Goal: Transaction & Acquisition: Book appointment/travel/reservation

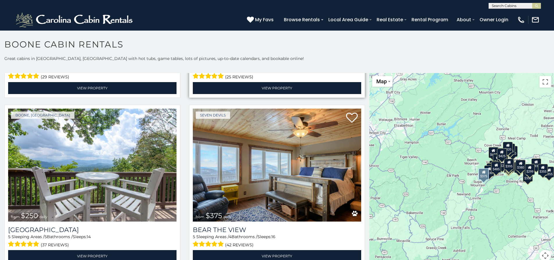
scroll to position [1338, 0]
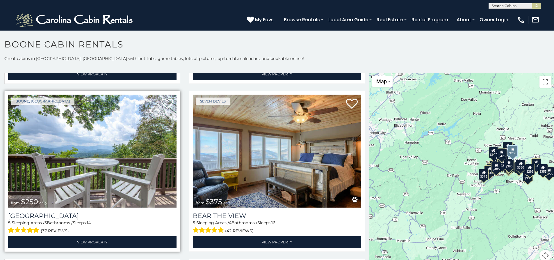
click at [66, 144] on img at bounding box center [92, 150] width 168 height 113
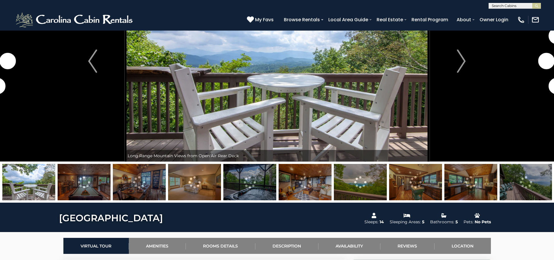
scroll to position [87, 0]
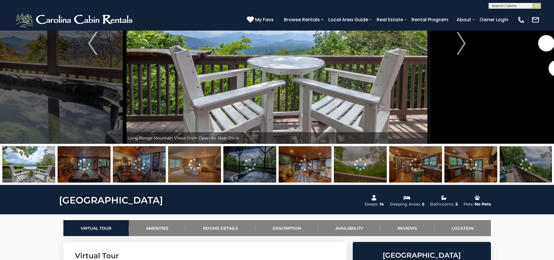
click at [103, 161] on img at bounding box center [84, 164] width 53 height 36
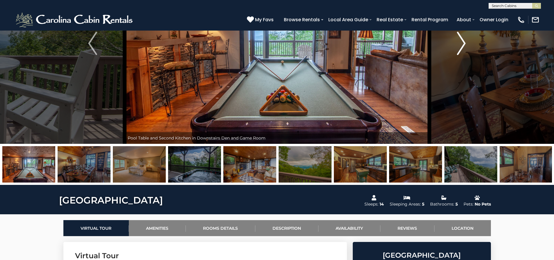
click at [464, 42] on img "Next" at bounding box center [461, 43] width 9 height 23
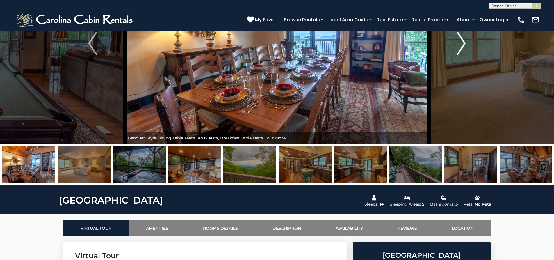
click at [464, 42] on img "Next" at bounding box center [461, 43] width 9 height 23
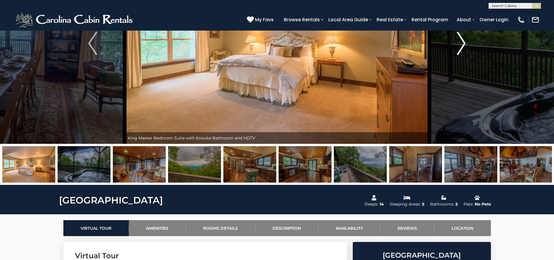
click at [464, 42] on img "Next" at bounding box center [461, 43] width 9 height 23
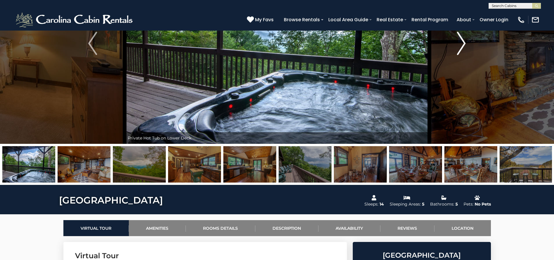
click at [464, 42] on img "Next" at bounding box center [461, 43] width 9 height 23
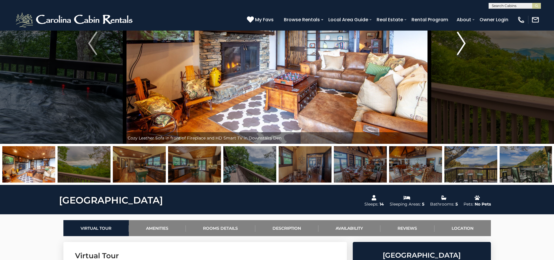
click at [464, 42] on img "Next" at bounding box center [461, 43] width 9 height 23
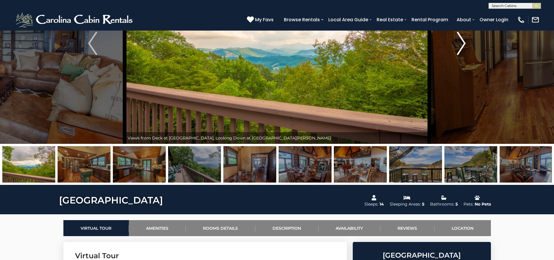
click at [464, 42] on img "Next" at bounding box center [461, 43] width 9 height 23
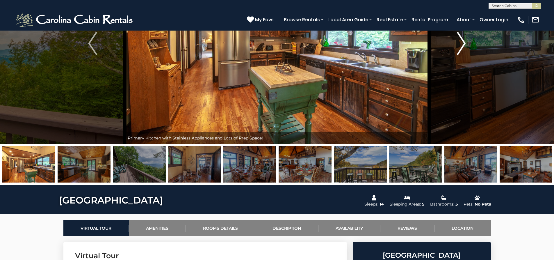
click at [464, 42] on img "Next" at bounding box center [461, 43] width 9 height 23
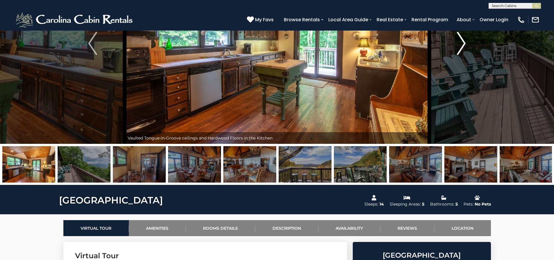
click at [464, 42] on img "Next" at bounding box center [461, 43] width 9 height 23
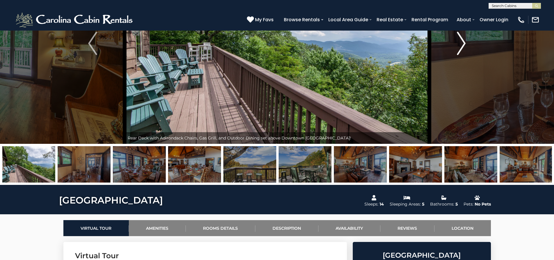
click at [464, 42] on img "Next" at bounding box center [461, 43] width 9 height 23
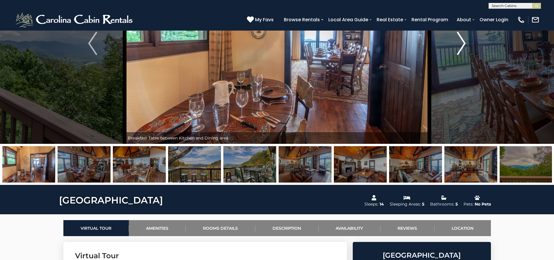
click at [464, 42] on img "Next" at bounding box center [461, 43] width 9 height 23
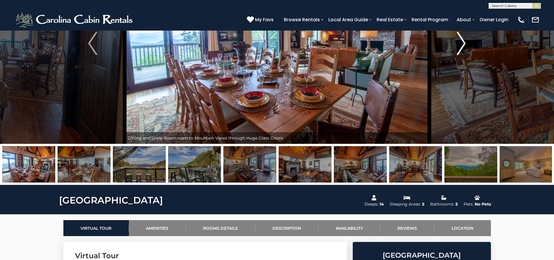
click at [464, 42] on img "Next" at bounding box center [461, 43] width 9 height 23
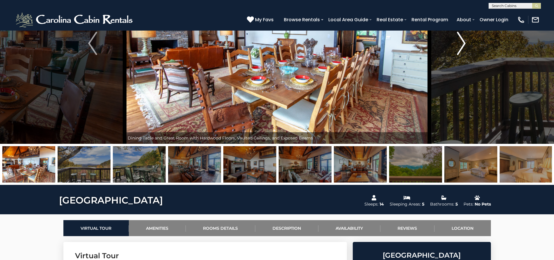
click at [464, 42] on img "Next" at bounding box center [461, 43] width 9 height 23
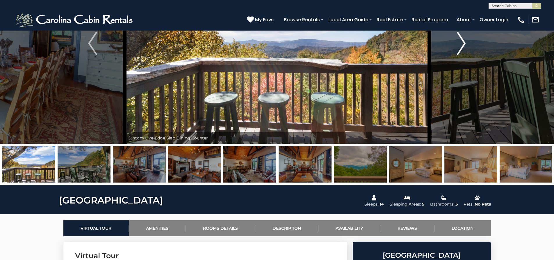
click at [464, 42] on img "Next" at bounding box center [461, 43] width 9 height 23
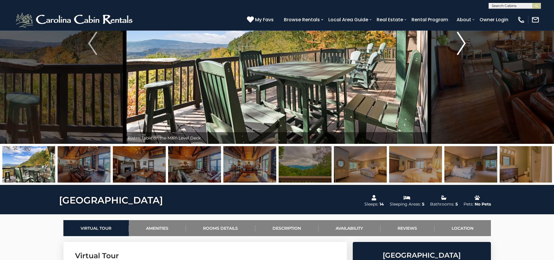
click at [464, 42] on img "Next" at bounding box center [461, 43] width 9 height 23
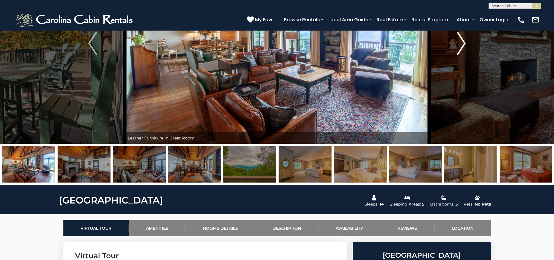
click at [464, 42] on img "Next" at bounding box center [461, 43] width 9 height 23
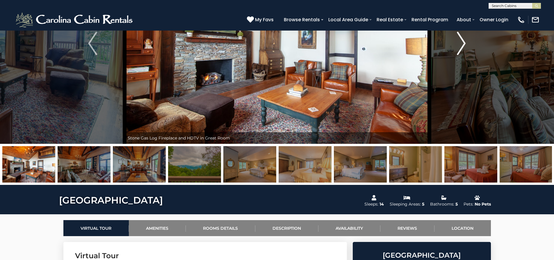
click at [464, 42] on img "Next" at bounding box center [461, 43] width 9 height 23
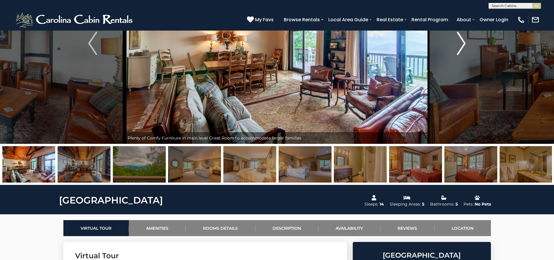
click at [464, 42] on img "Next" at bounding box center [461, 43] width 9 height 23
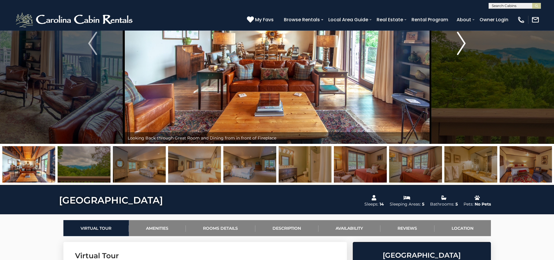
click at [464, 42] on img "Next" at bounding box center [461, 43] width 9 height 23
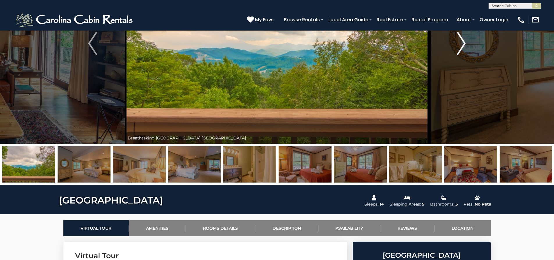
click at [464, 42] on img "Next" at bounding box center [461, 43] width 9 height 23
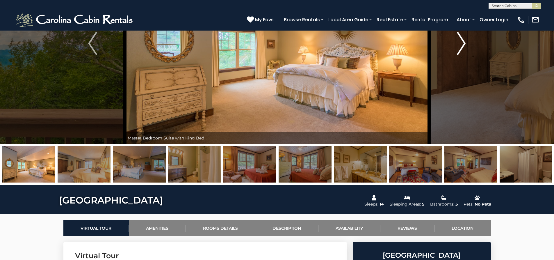
click at [464, 42] on img "Next" at bounding box center [461, 43] width 9 height 23
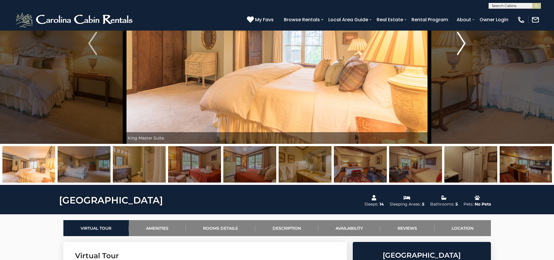
click at [464, 42] on img "Next" at bounding box center [461, 43] width 9 height 23
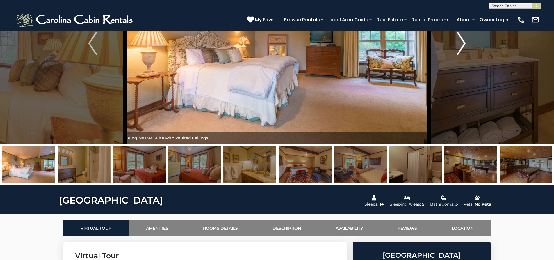
click at [464, 42] on img "Next" at bounding box center [461, 43] width 9 height 23
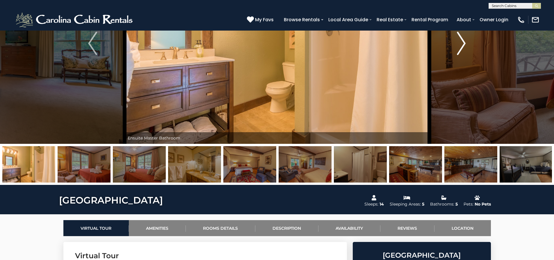
click at [464, 42] on img "Next" at bounding box center [461, 43] width 9 height 23
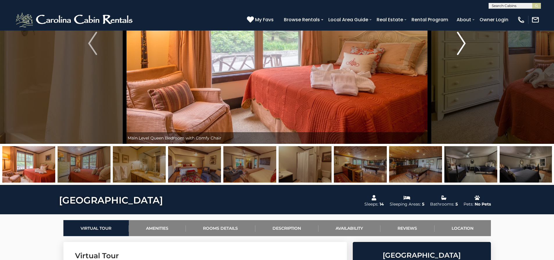
click at [464, 42] on img "Next" at bounding box center [461, 43] width 9 height 23
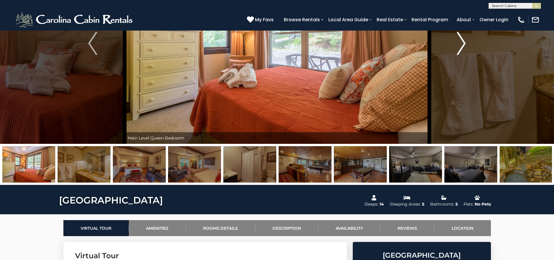
click at [464, 42] on img "Next" at bounding box center [461, 43] width 9 height 23
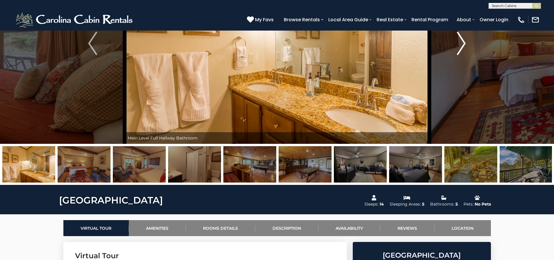
click at [464, 42] on img "Next" at bounding box center [461, 43] width 9 height 23
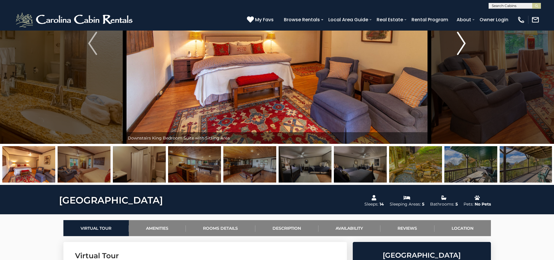
click at [464, 42] on img "Next" at bounding box center [461, 43] width 9 height 23
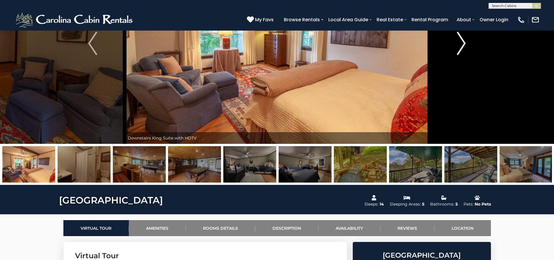
click at [464, 42] on img "Next" at bounding box center [461, 43] width 9 height 23
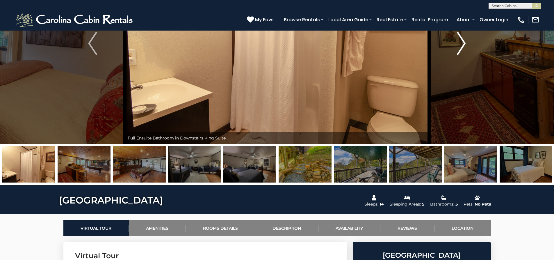
click at [464, 42] on img "Next" at bounding box center [461, 43] width 9 height 23
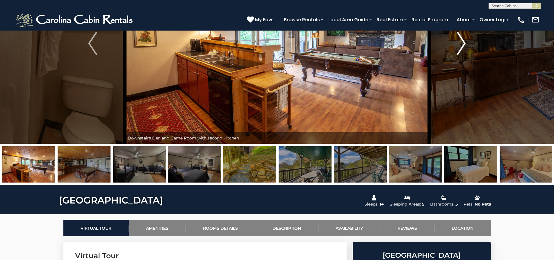
click at [464, 42] on img "Next" at bounding box center [461, 43] width 9 height 23
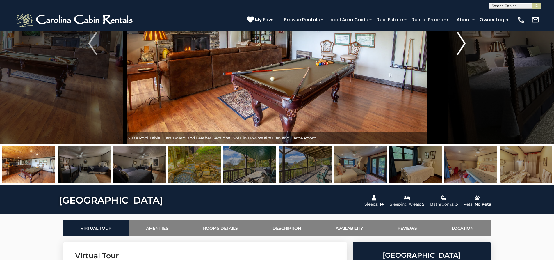
click at [464, 42] on img "Next" at bounding box center [461, 43] width 9 height 23
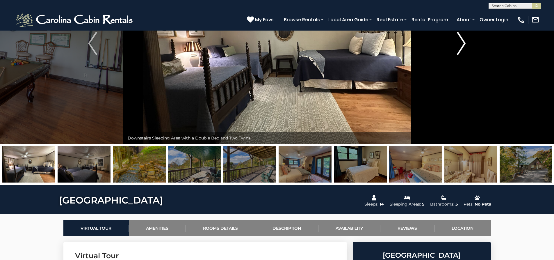
click at [464, 42] on img "Next" at bounding box center [461, 43] width 9 height 23
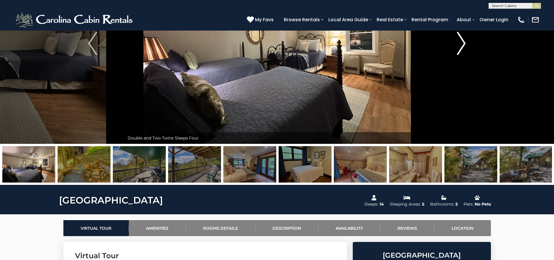
click at [464, 42] on img "Next" at bounding box center [461, 43] width 9 height 23
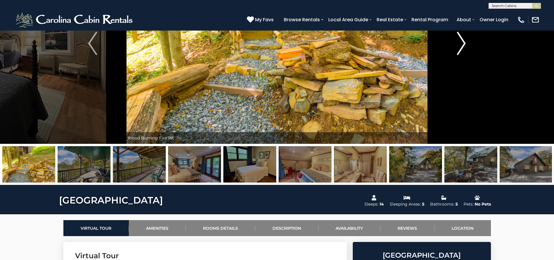
click at [464, 42] on img "Next" at bounding box center [461, 43] width 9 height 23
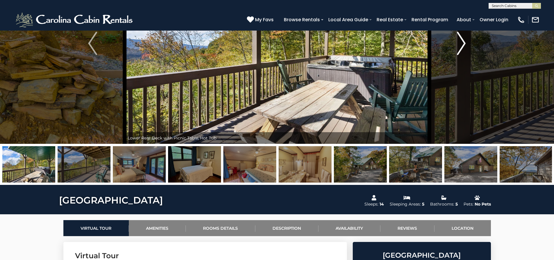
click at [464, 42] on img "Next" at bounding box center [461, 43] width 9 height 23
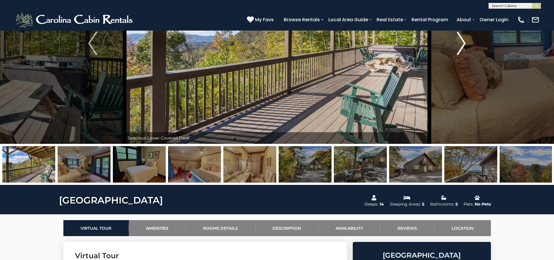
click at [464, 42] on img "Next" at bounding box center [461, 43] width 9 height 23
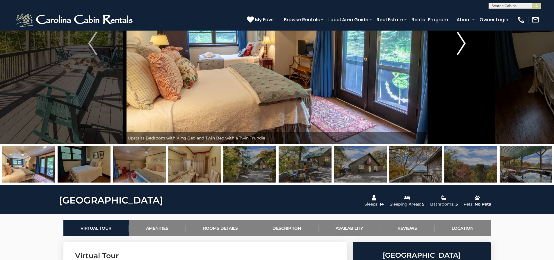
click at [464, 42] on img "Next" at bounding box center [461, 43] width 9 height 23
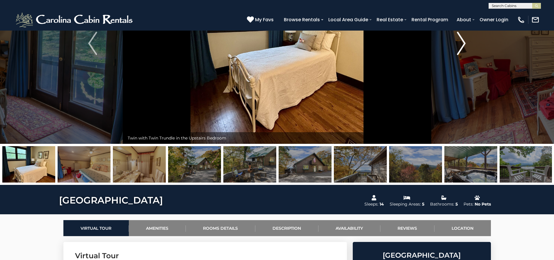
click at [464, 42] on img "Next" at bounding box center [461, 43] width 9 height 23
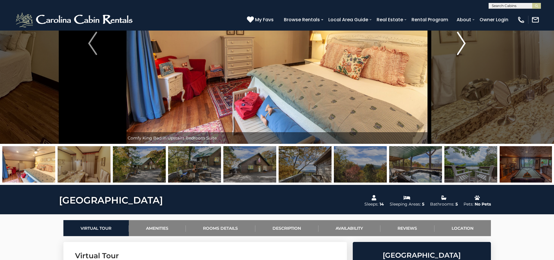
click at [464, 42] on img "Next" at bounding box center [461, 43] width 9 height 23
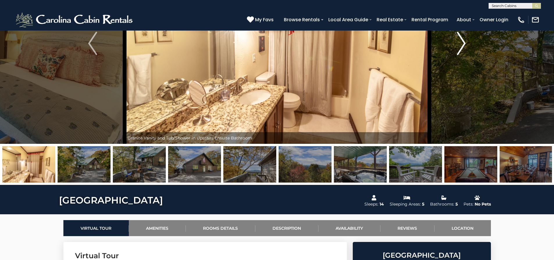
click at [464, 42] on img "Next" at bounding box center [461, 43] width 9 height 23
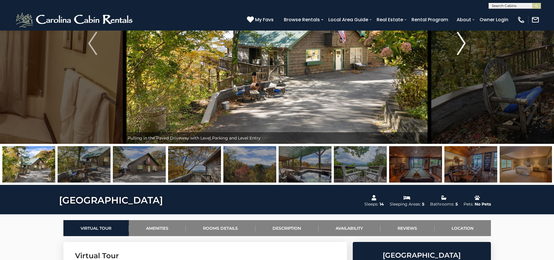
click at [464, 42] on img "Next" at bounding box center [461, 43] width 9 height 23
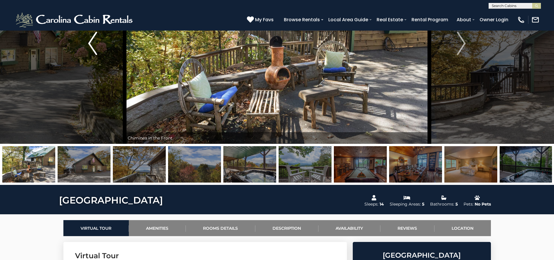
click at [97, 45] on img "Previous" at bounding box center [92, 43] width 9 height 23
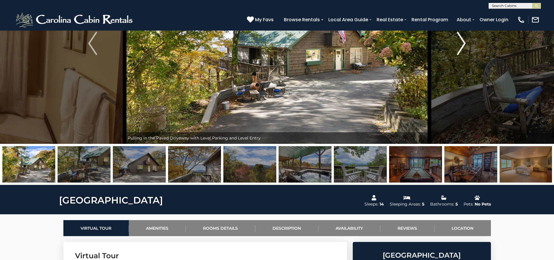
click at [463, 41] on img "Next" at bounding box center [461, 43] width 9 height 23
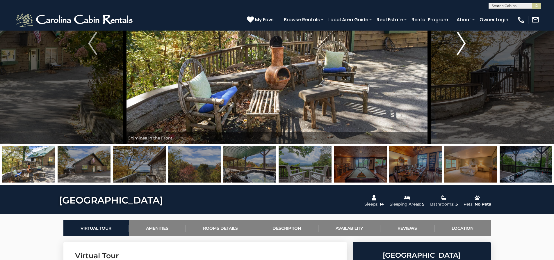
click at [463, 41] on img "Next" at bounding box center [461, 43] width 9 height 23
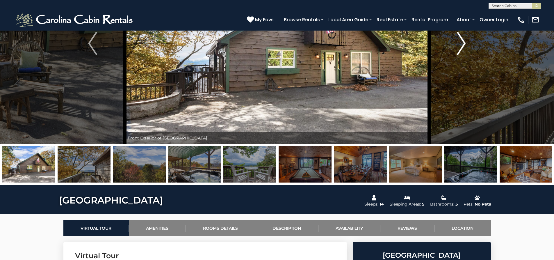
click at [463, 41] on img "Next" at bounding box center [461, 43] width 9 height 23
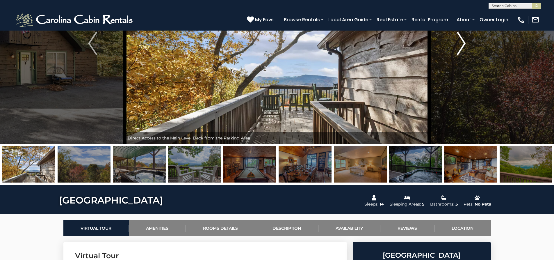
click at [463, 41] on img "Next" at bounding box center [461, 43] width 9 height 23
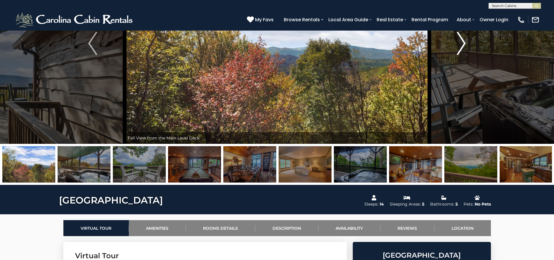
click at [463, 41] on img "Next" at bounding box center [461, 43] width 9 height 23
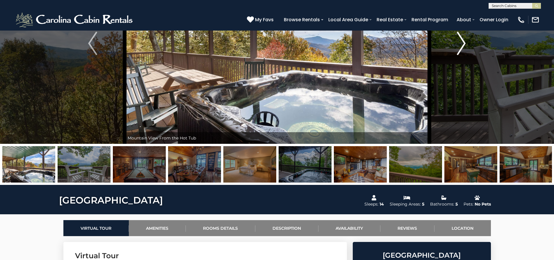
click at [463, 41] on img "Next" at bounding box center [461, 43] width 9 height 23
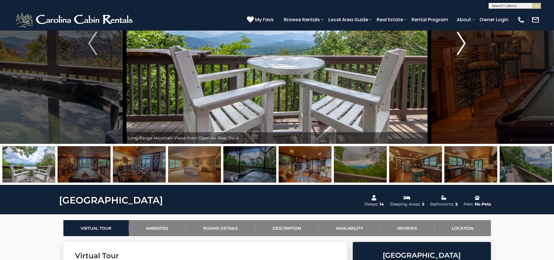
click at [463, 41] on img "Next" at bounding box center [461, 43] width 9 height 23
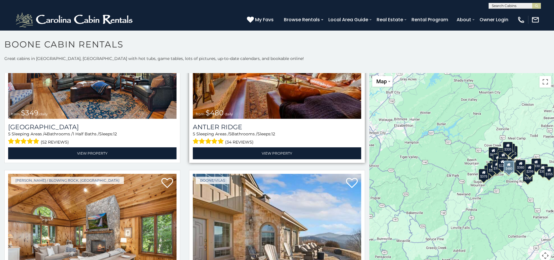
scroll to position [145, 0]
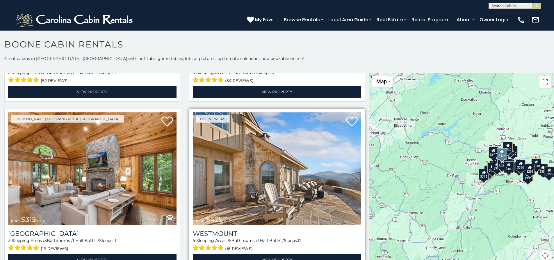
click at [263, 170] on img at bounding box center [277, 168] width 168 height 113
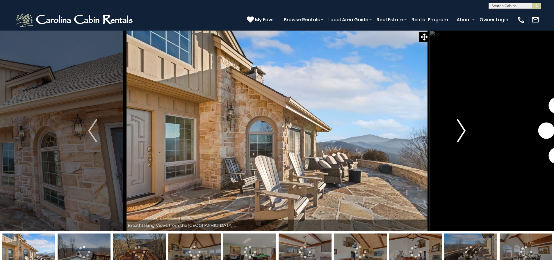
click at [461, 131] on img "Next" at bounding box center [461, 130] width 9 height 23
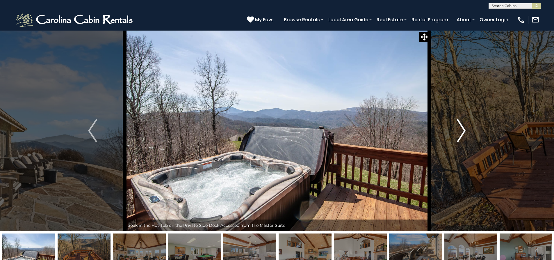
click at [465, 131] on img "Next" at bounding box center [461, 130] width 9 height 23
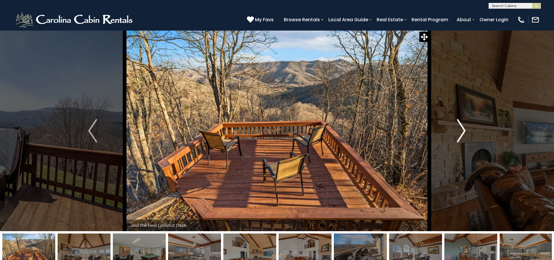
click at [465, 131] on img "Next" at bounding box center [461, 130] width 9 height 23
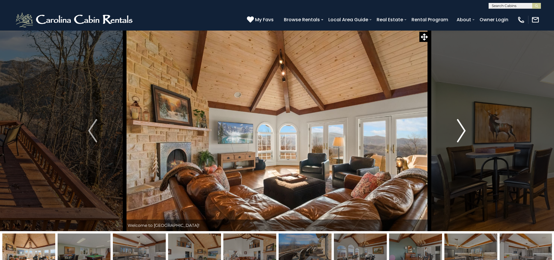
click at [465, 131] on img "Next" at bounding box center [461, 130] width 9 height 23
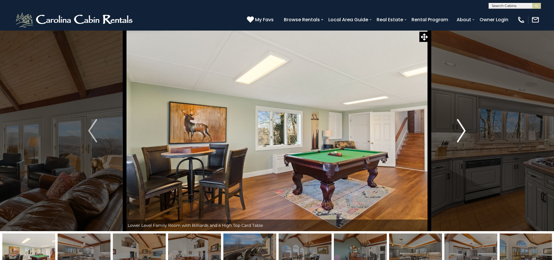
click at [465, 131] on img "Next" at bounding box center [461, 130] width 9 height 23
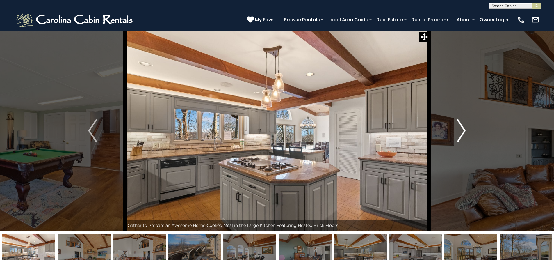
click at [465, 131] on img "Next" at bounding box center [461, 130] width 9 height 23
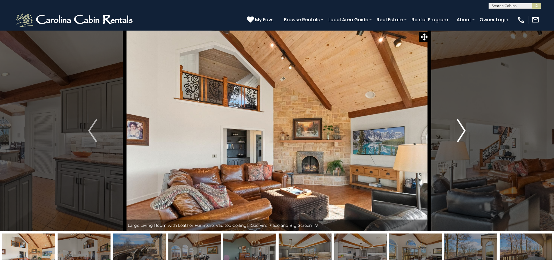
click at [465, 131] on img "Next" at bounding box center [461, 130] width 9 height 23
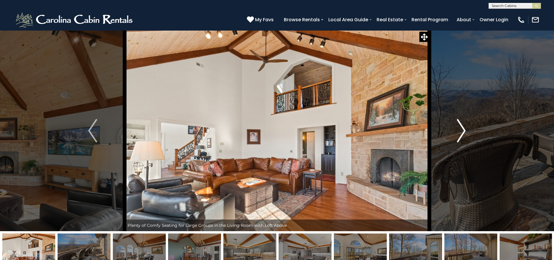
click at [465, 131] on img "Next" at bounding box center [461, 130] width 9 height 23
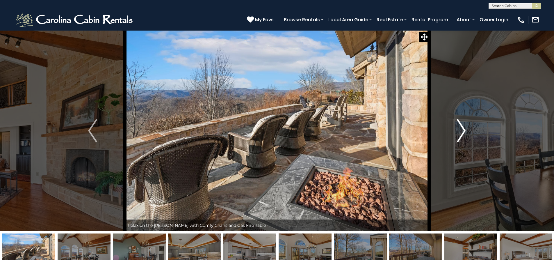
click at [465, 131] on img "Next" at bounding box center [461, 130] width 9 height 23
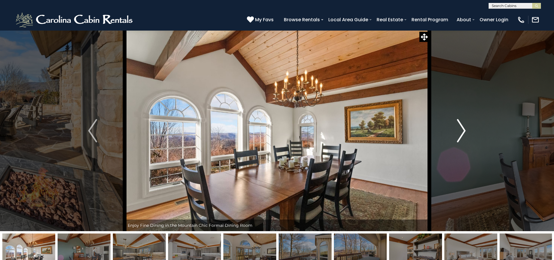
click at [465, 131] on img "Next" at bounding box center [461, 130] width 9 height 23
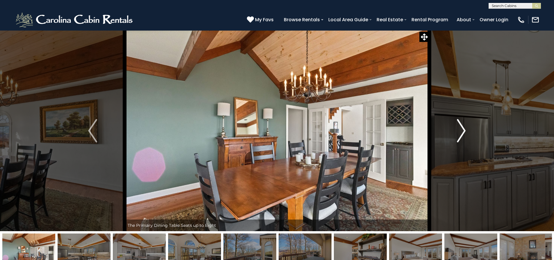
click at [465, 131] on img "Next" at bounding box center [461, 130] width 9 height 23
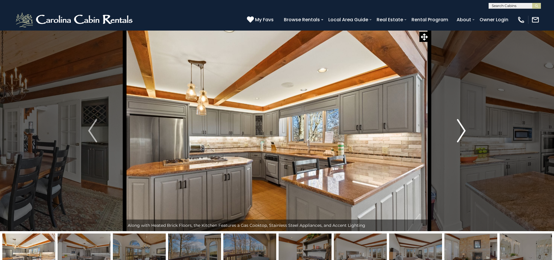
click at [465, 131] on img "Next" at bounding box center [461, 130] width 9 height 23
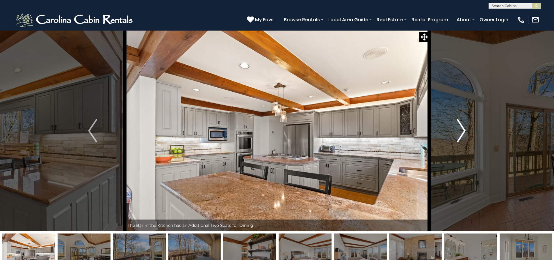
click at [465, 131] on img "Next" at bounding box center [461, 130] width 9 height 23
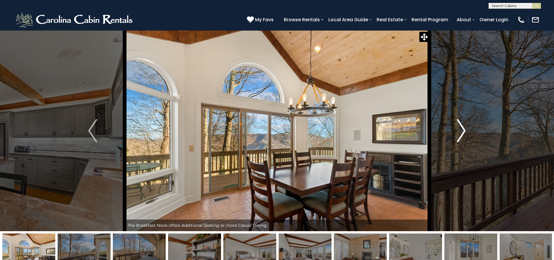
click at [465, 131] on img "Next" at bounding box center [461, 130] width 9 height 23
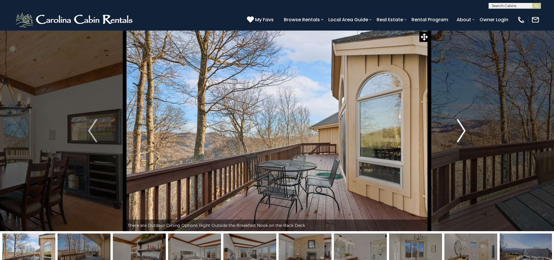
click at [465, 131] on img "Next" at bounding box center [461, 130] width 9 height 23
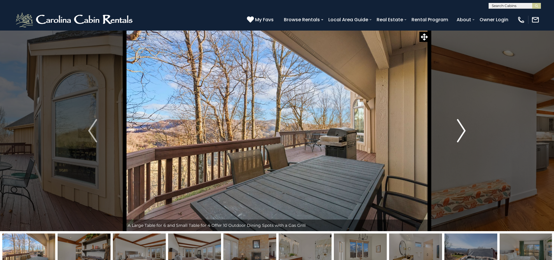
click at [465, 131] on img "Next" at bounding box center [461, 130] width 9 height 23
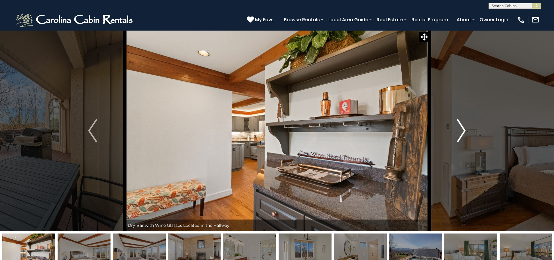
click at [465, 131] on img "Next" at bounding box center [461, 130] width 9 height 23
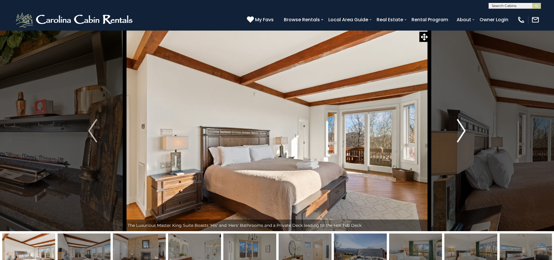
click at [465, 131] on img "Next" at bounding box center [461, 130] width 9 height 23
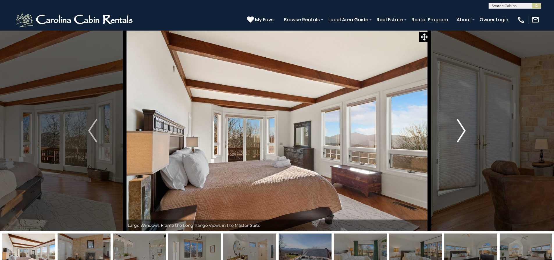
click at [465, 131] on img "Next" at bounding box center [461, 130] width 9 height 23
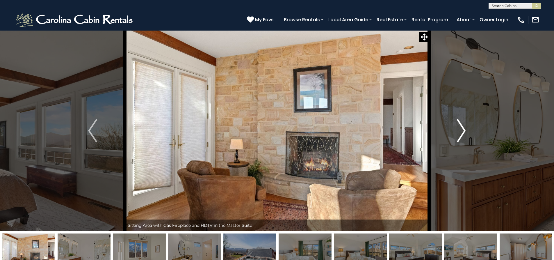
click at [465, 131] on img "Next" at bounding box center [461, 130] width 9 height 23
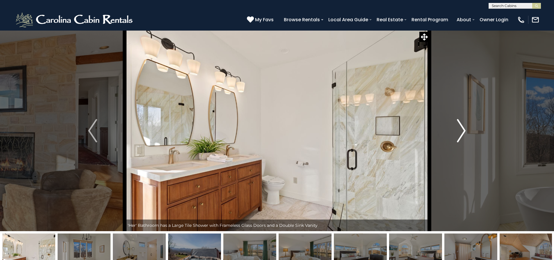
click at [465, 131] on img "Next" at bounding box center [461, 130] width 9 height 23
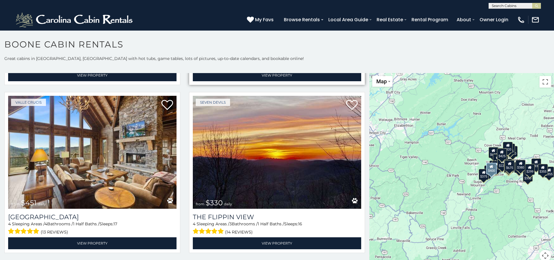
scroll to position [843, 0]
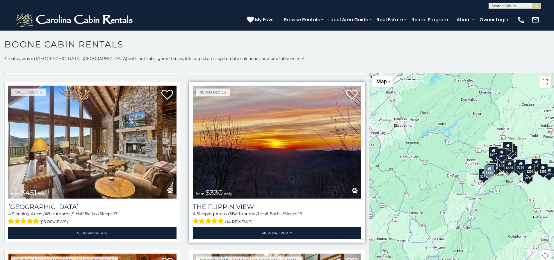
click at [301, 142] on img at bounding box center [277, 141] width 168 height 113
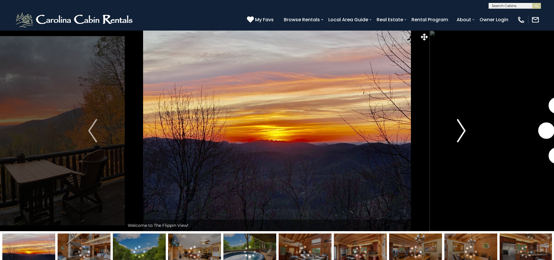
click at [463, 127] on img "Next" at bounding box center [461, 130] width 9 height 23
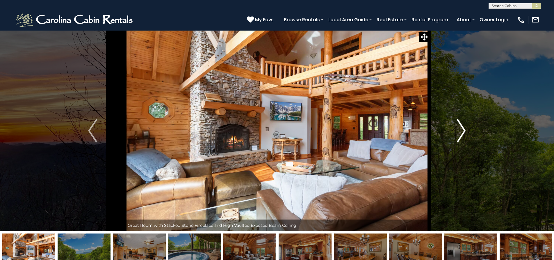
click at [463, 127] on img "Next" at bounding box center [461, 130] width 9 height 23
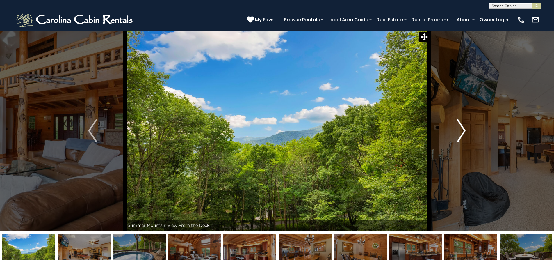
click at [463, 127] on img "Next" at bounding box center [461, 130] width 9 height 23
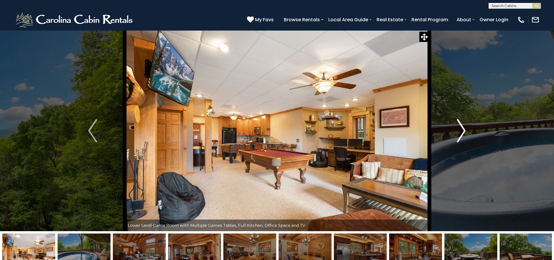
click at [463, 127] on img "Next" at bounding box center [461, 130] width 9 height 23
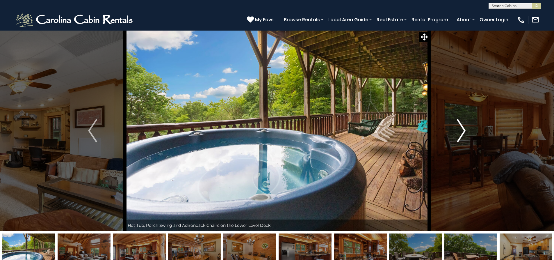
click at [463, 127] on img "Next" at bounding box center [461, 130] width 9 height 23
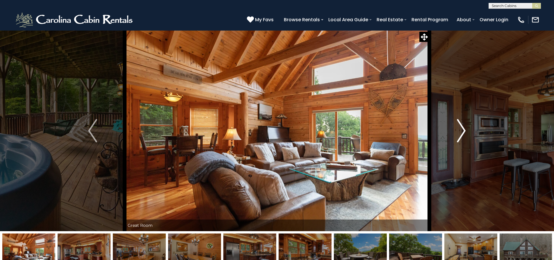
click at [463, 127] on img "Next" at bounding box center [461, 130] width 9 height 23
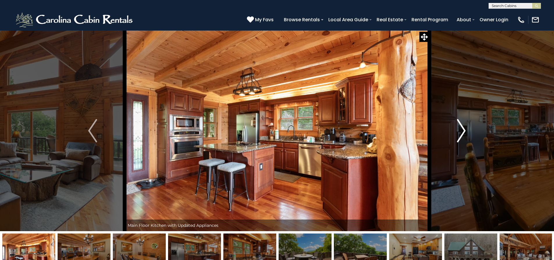
click at [463, 127] on img "Next" at bounding box center [461, 130] width 9 height 23
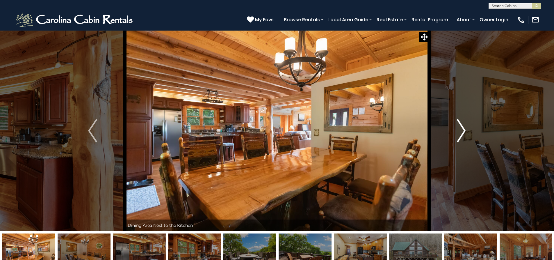
click at [463, 127] on img "Next" at bounding box center [461, 130] width 9 height 23
